Goal: Use online tool/utility

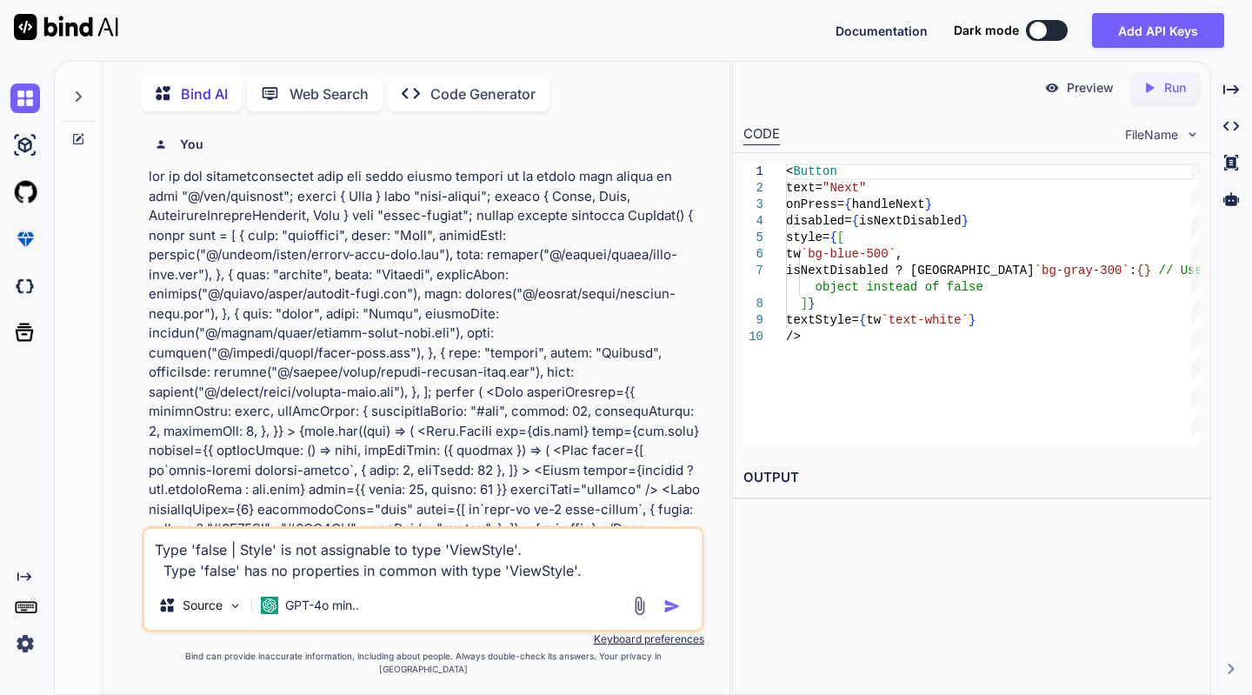
scroll to position [14382, 0]
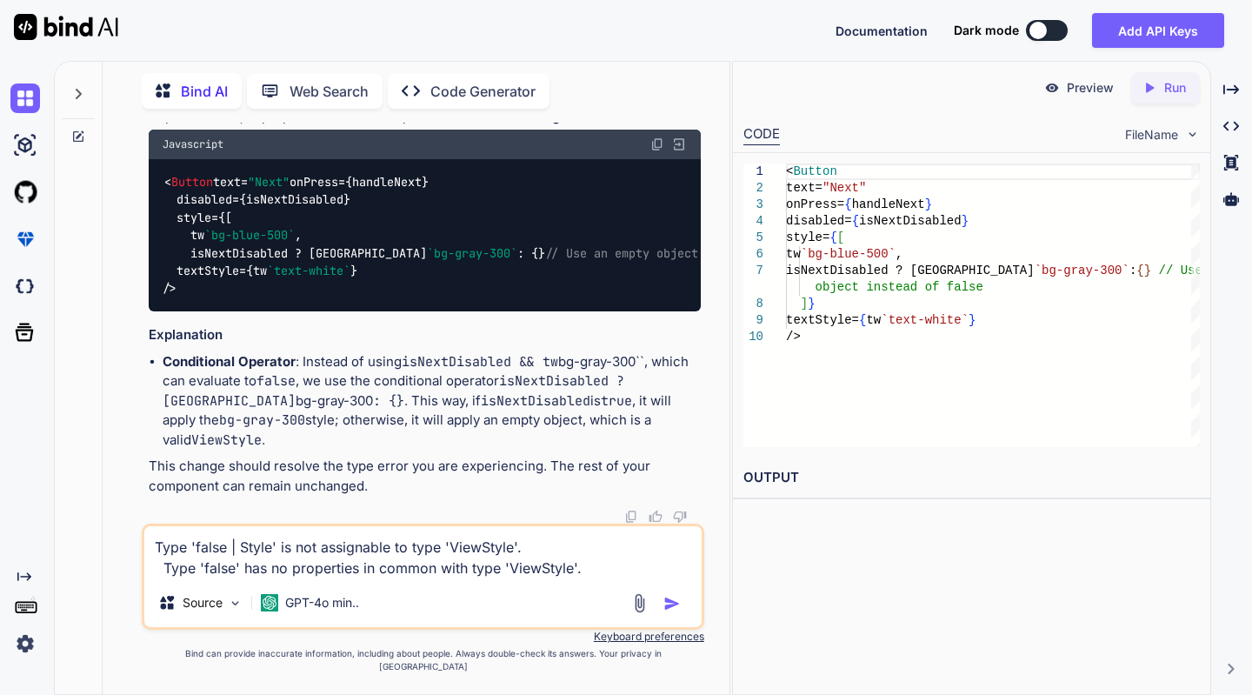
click at [589, 577] on textarea "Type 'false | Style' is not assignable to type 'ViewStyle'. Type 'false' has no…" at bounding box center [422, 552] width 557 height 52
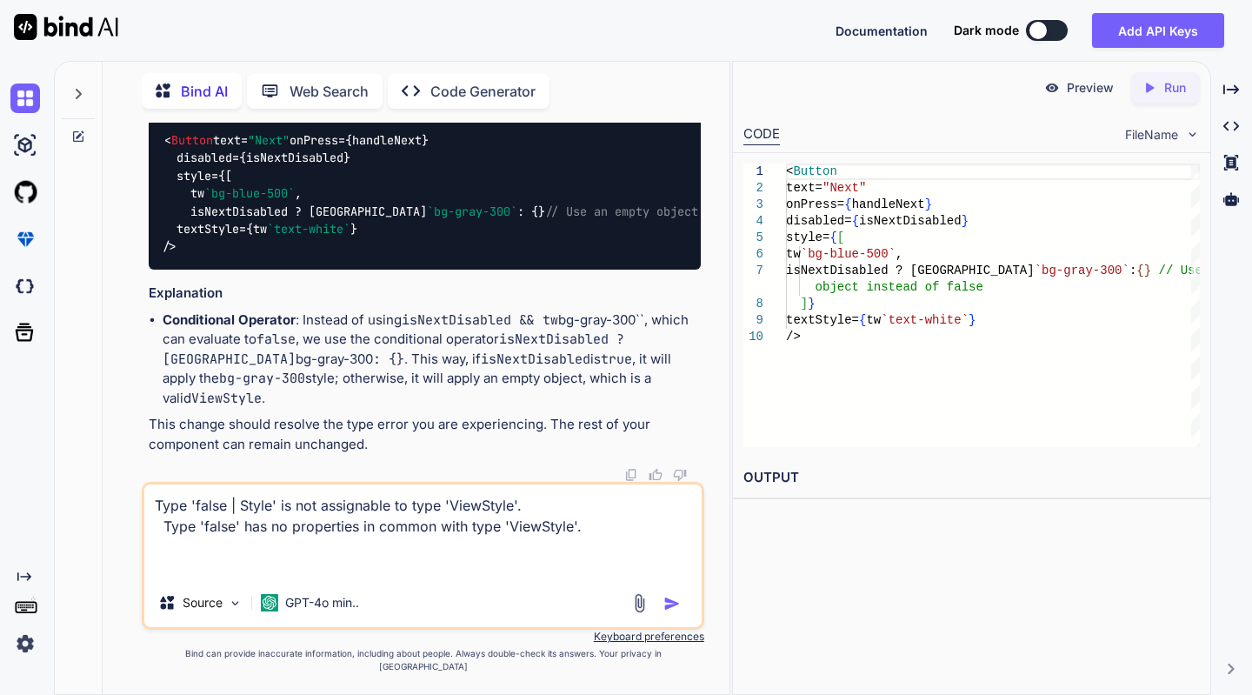
paste textarea "<Button onPress={handleSubmit} disabled={isDeleteButtonDisabled} style={[ tw`fl…"
type textarea "Type 'false | Style' is not assignable to type 'ViewStyle'. Type 'false' has no…"
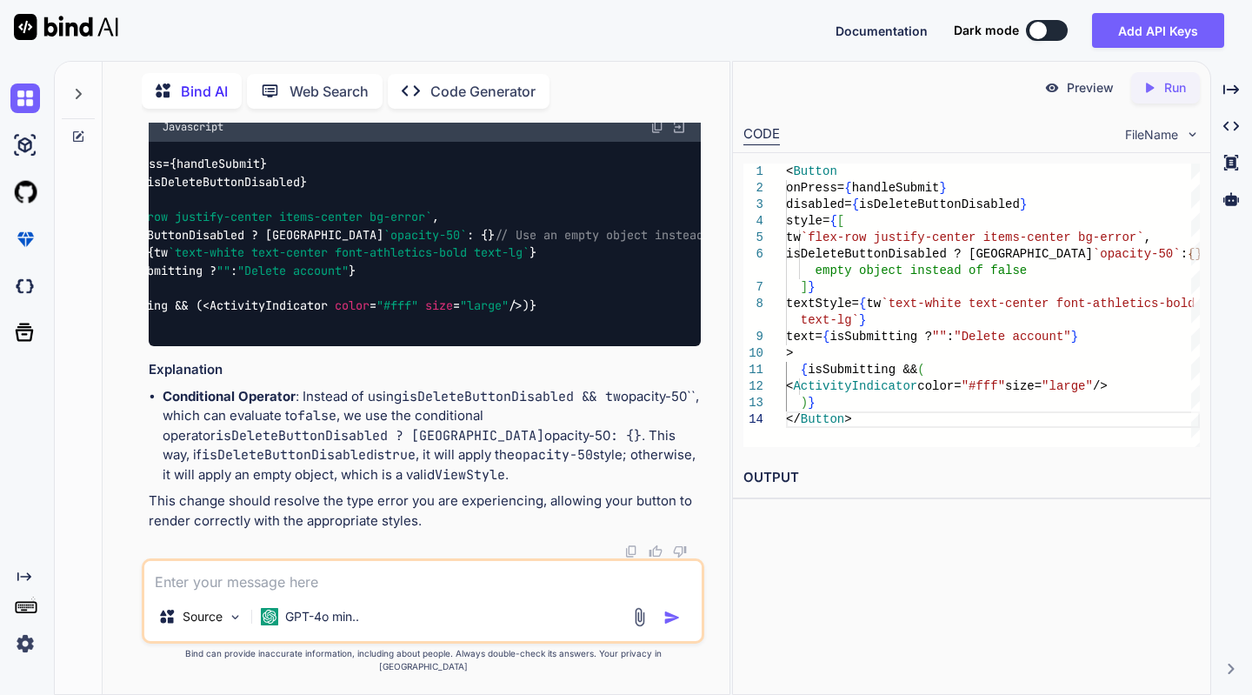
scroll to position [0, 99]
click at [659, 134] on img at bounding box center [657, 127] width 14 height 14
click at [266, 592] on textarea at bounding box center [422, 576] width 557 height 31
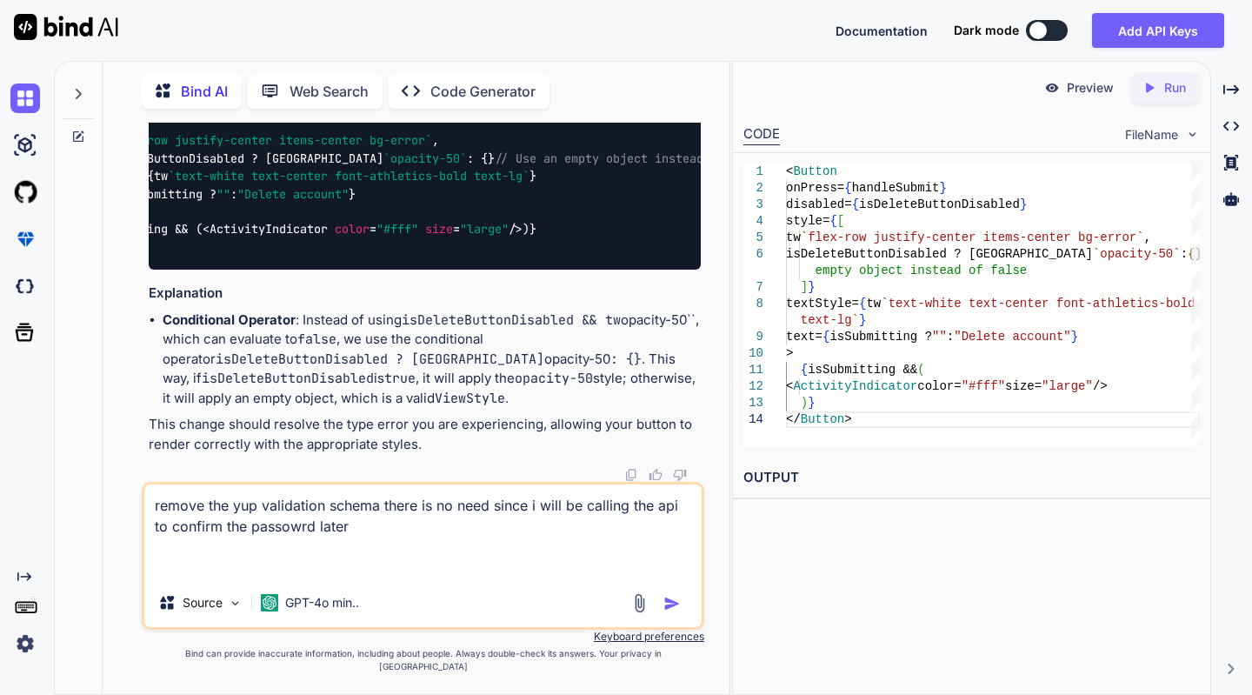
paste textarea "import tw from "@/lib/tailwind"; import Button from "@/src/components/Button"; …"
type textarea "remove the yup validation schema there is no need since i will be calling the a…"
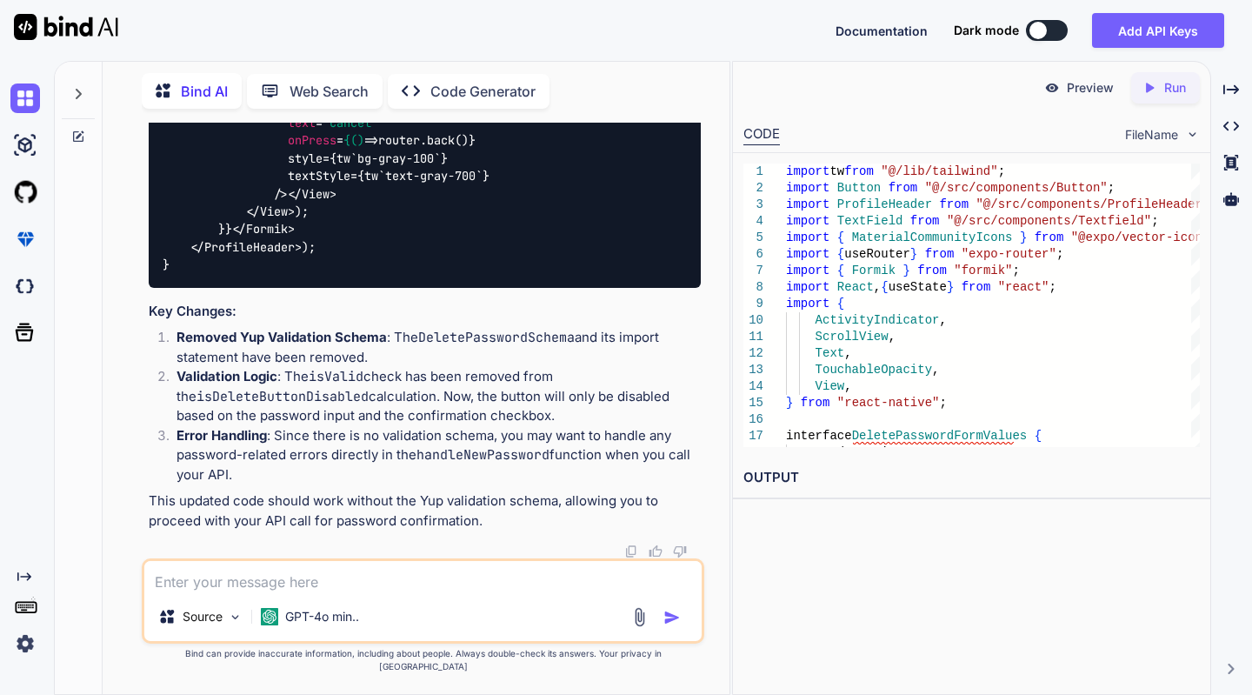
scroll to position [16609, 0]
